Goal: Task Accomplishment & Management: Complete application form

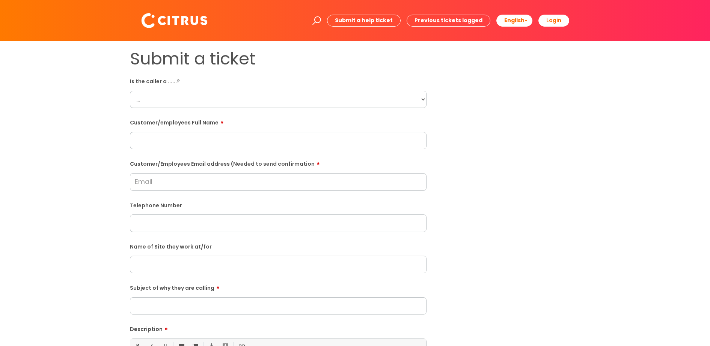
drag, startPoint x: 196, startPoint y: 95, endPoint x: 200, endPoint y: 95, distance: 4.1
click at [196, 95] on select "... Citrus Customer Citrus Employee [DEMOGRAPHIC_DATA] Supplier" at bounding box center [278, 99] width 296 height 17
click at [130, 91] on select "... Citrus Customer Citrus Employee [DEMOGRAPHIC_DATA] Supplier" at bounding box center [278, 99] width 296 height 17
click at [192, 128] on div "Customer/employees Full Name" at bounding box center [278, 132] width 296 height 33
click at [219, 99] on select "... Citrus Customer Citrus Employee [DEMOGRAPHIC_DATA] Supplier" at bounding box center [278, 99] width 296 height 17
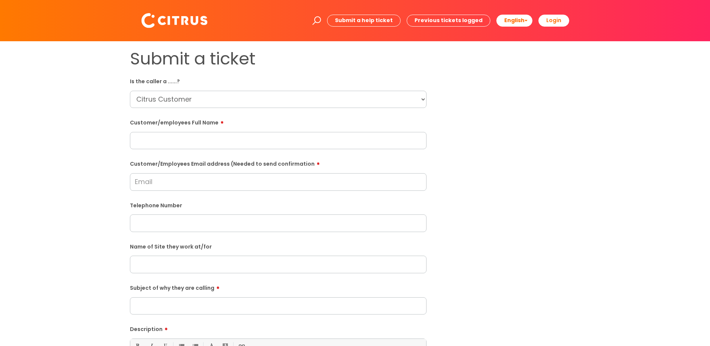
select select "Citrus Employee"
click at [130, 91] on select "... Citrus Customer Citrus Employee [DEMOGRAPHIC_DATA] Supplier" at bounding box center [278, 99] width 296 height 17
click at [196, 143] on input "text" at bounding box center [278, 140] width 296 height 17
drag, startPoint x: 187, startPoint y: 138, endPoint x: 126, endPoint y: 142, distance: 61.3
click at [126, 142] on div "Submit a ticket Is the caller a ......? ... Citrus Customer Citrus Employee [DE…" at bounding box center [278, 265] width 308 height 432
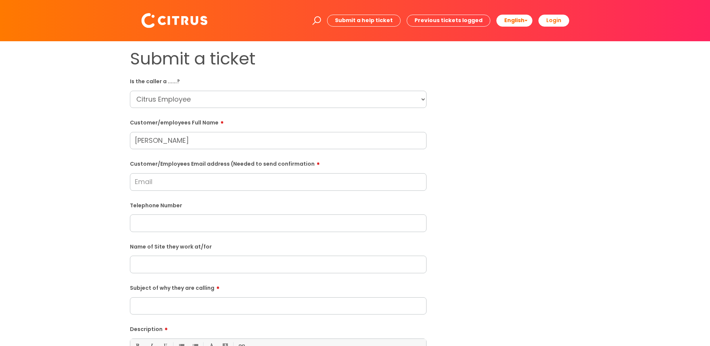
type input "[PERSON_NAME]"
click at [216, 185] on input "Customer/Employees Email address (Needed to send confirmation" at bounding box center [278, 181] width 296 height 17
type input "[EMAIL_ADDRESS][DOMAIN_NAME]"
click at [195, 231] on input "text" at bounding box center [278, 223] width 296 height 17
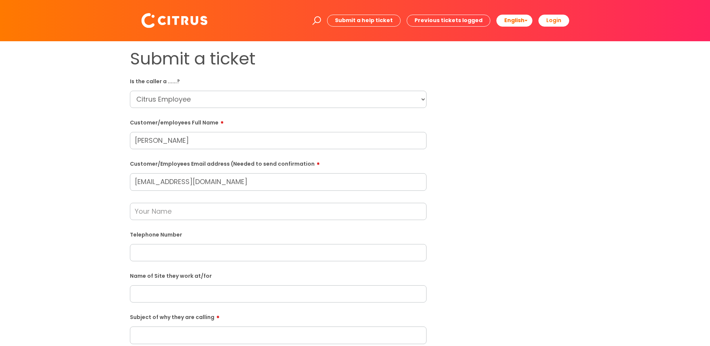
click at [163, 213] on input "text" at bounding box center [278, 211] width 296 height 17
type input "[PERSON_NAME]"
click at [148, 260] on input "text" at bounding box center [278, 252] width 296 height 17
click at [176, 245] on input "text" at bounding box center [278, 252] width 296 height 17
paste input "07747443696"
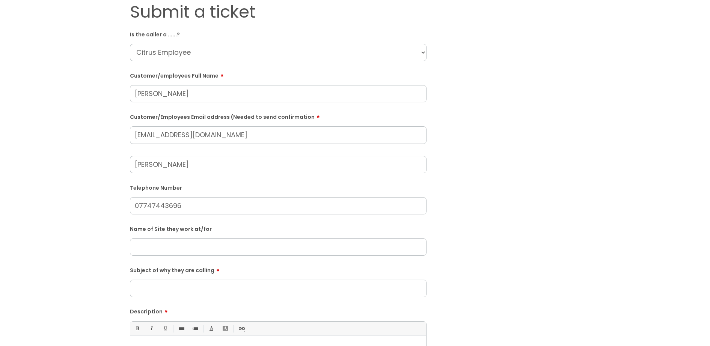
scroll to position [94, 0]
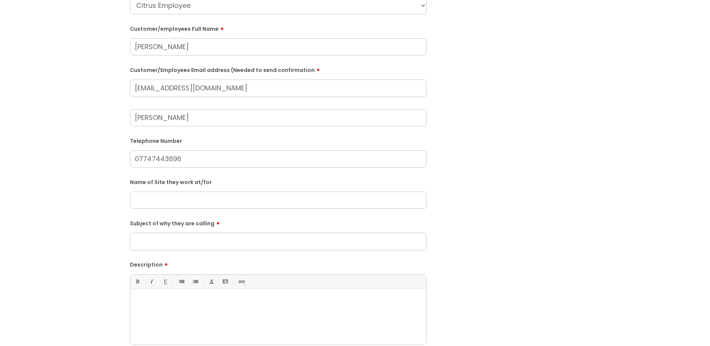
type input "07747443696"
click at [174, 198] on input "text" at bounding box center [278, 200] width 296 height 17
type input "[PERSON_NAME]"
click at [160, 235] on input "Subject of why they are calling" at bounding box center [278, 241] width 296 height 17
type input "Not able to clock in"
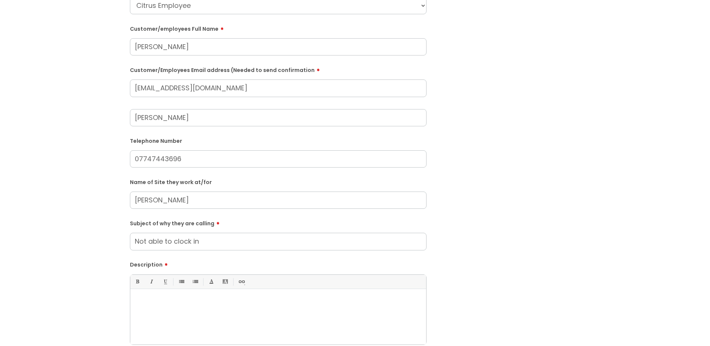
click at [149, 310] on div at bounding box center [278, 319] width 296 height 52
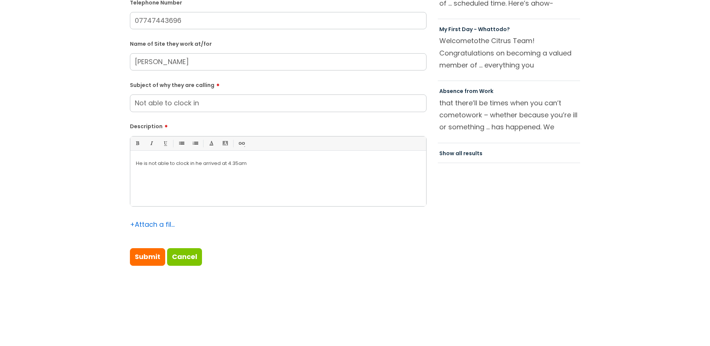
scroll to position [235, 0]
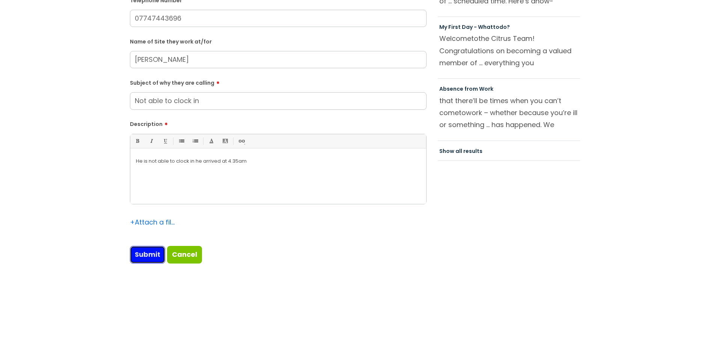
click at [147, 253] on input "Submit" at bounding box center [147, 254] width 35 height 17
type input "Please Wait..."
